Goal: Task Accomplishment & Management: Manage account settings

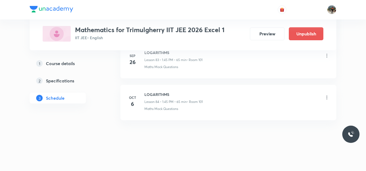
click at [329, 98] on icon at bounding box center [326, 97] width 5 height 5
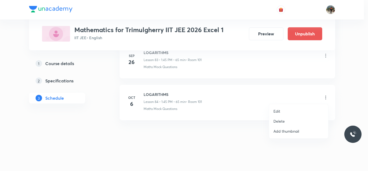
click at [276, 119] on p "Delete" at bounding box center [279, 121] width 11 height 6
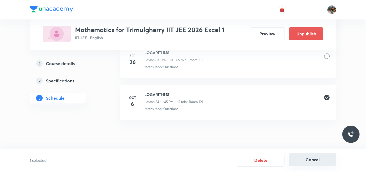
click at [311, 159] on button "Cancel" at bounding box center [311, 159] width 47 height 13
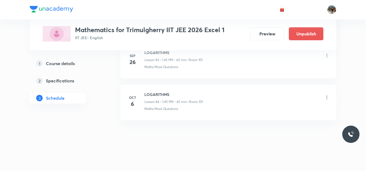
click at [326, 98] on icon at bounding box center [326, 97] width 5 height 5
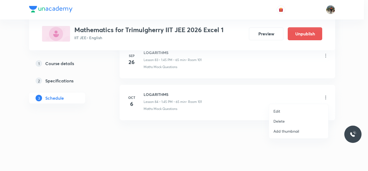
click at [281, 122] on p "Delete" at bounding box center [279, 121] width 11 height 6
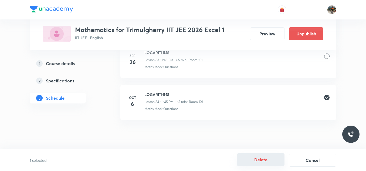
click at [249, 159] on button "Delete" at bounding box center [260, 159] width 47 height 13
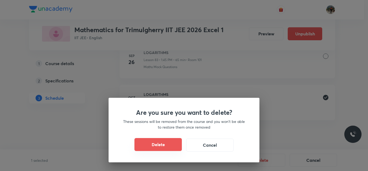
click at [166, 147] on button "Delete" at bounding box center [158, 144] width 47 height 13
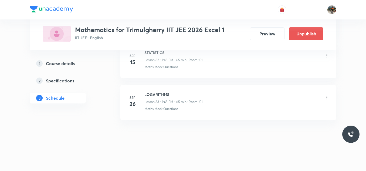
scroll to position [3764, 0]
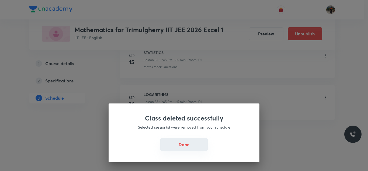
click at [194, 142] on button "Done" at bounding box center [183, 144] width 47 height 13
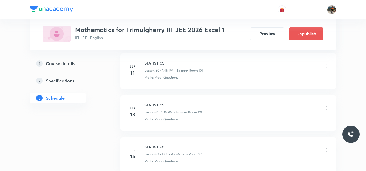
scroll to position [3656, 0]
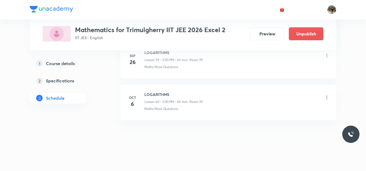
click at [327, 97] on icon at bounding box center [326, 97] width 5 height 5
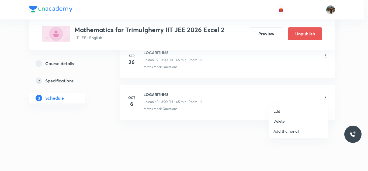
click at [283, 121] on p "Delete" at bounding box center [279, 121] width 11 height 6
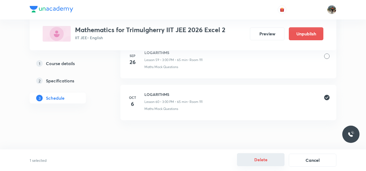
click at [250, 161] on button "Delete" at bounding box center [260, 159] width 47 height 13
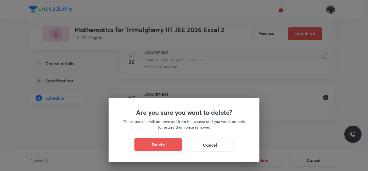
click at [156, 145] on button "Delete" at bounding box center [158, 144] width 47 height 13
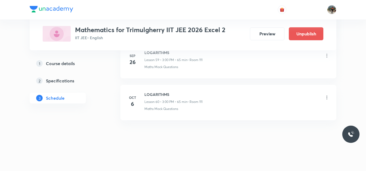
scroll to position [2761, 0]
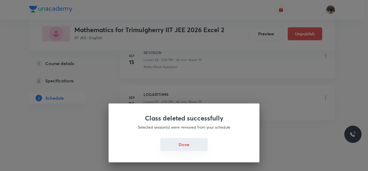
click at [184, 144] on button "Done" at bounding box center [183, 144] width 47 height 13
